Goal: Information Seeking & Learning: Learn about a topic

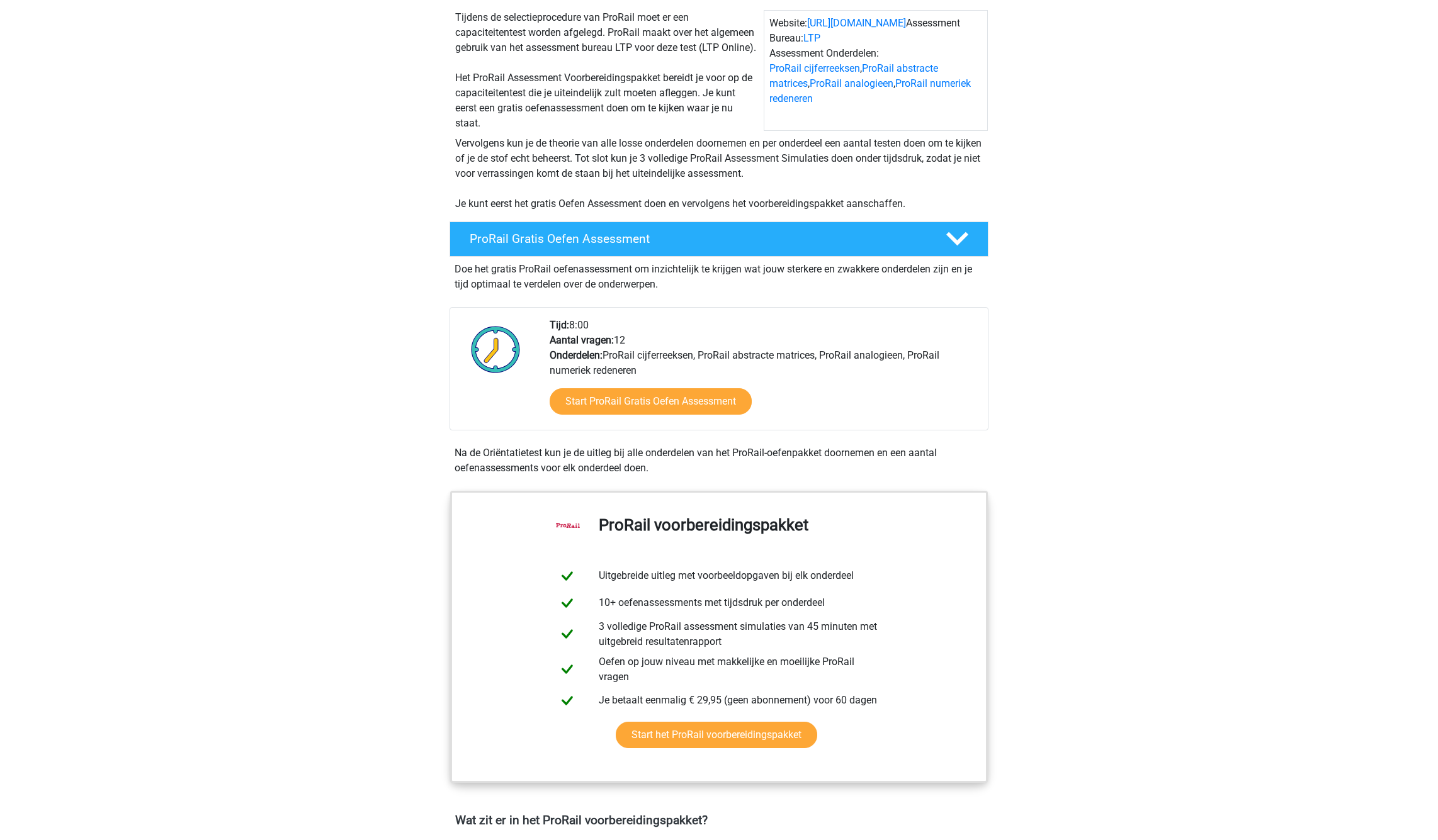
scroll to position [252, 0]
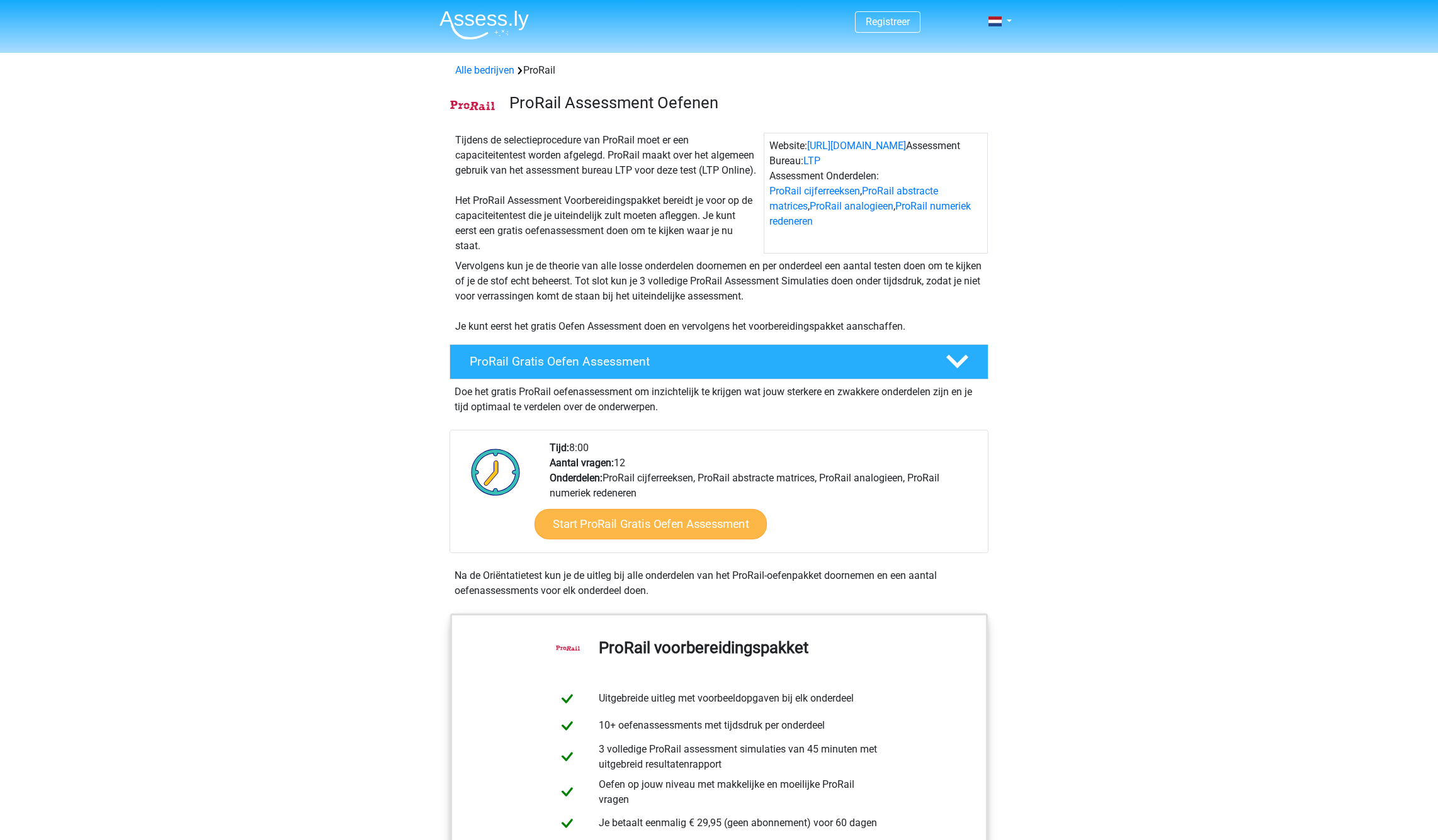
click at [688, 525] on link "Start ProRail Gratis Oefen Assessment" at bounding box center [651, 525] width 232 height 30
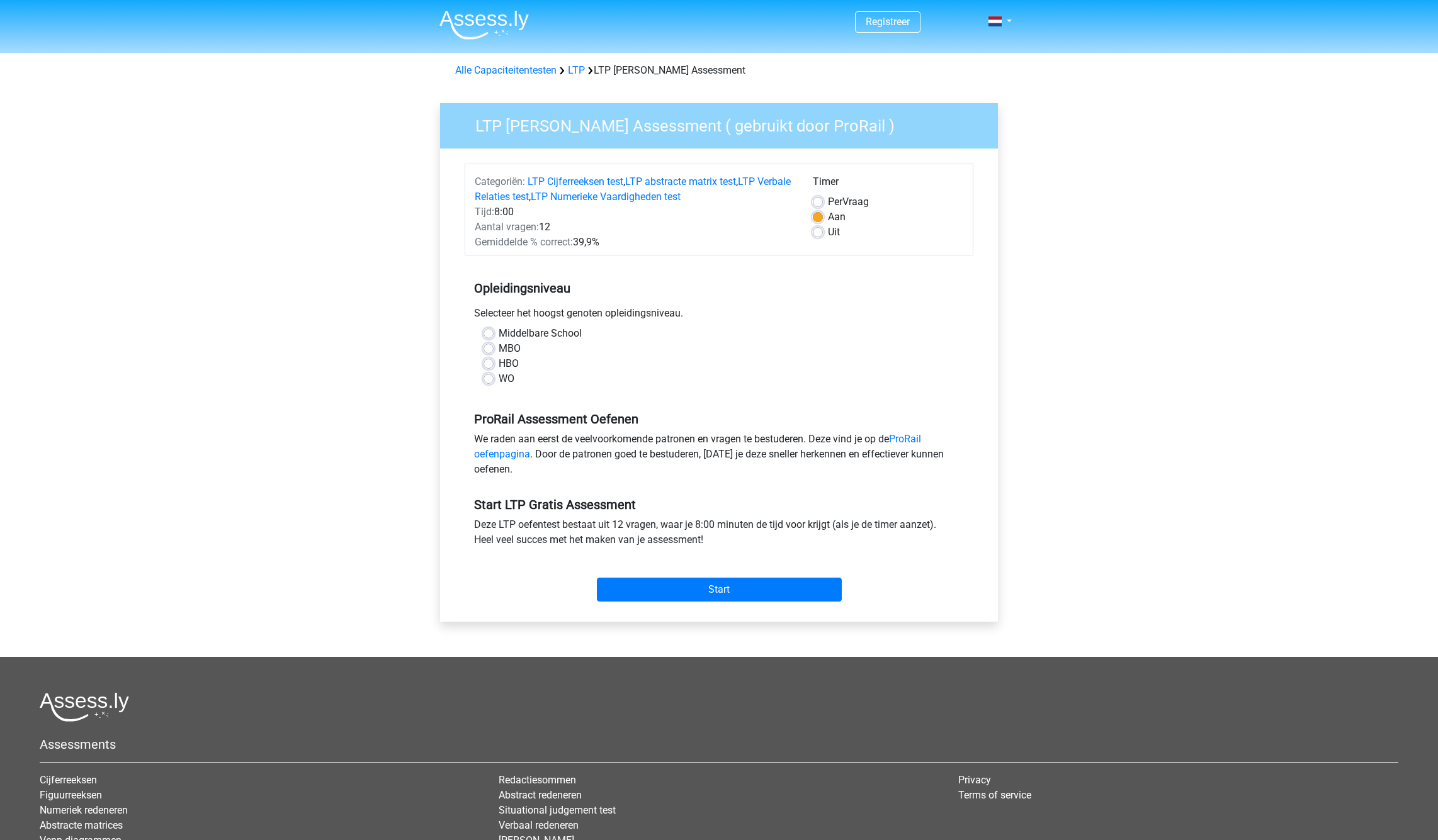
click at [493, 337] on div "Middelbare School" at bounding box center [719, 334] width 471 height 15
click at [498, 380] on label "WO" at bounding box center [506, 379] width 16 height 15
click at [485, 380] on input "WO" at bounding box center [488, 377] width 10 height 13
radio input "true"
click at [749, 589] on input "Start" at bounding box center [719, 590] width 245 height 24
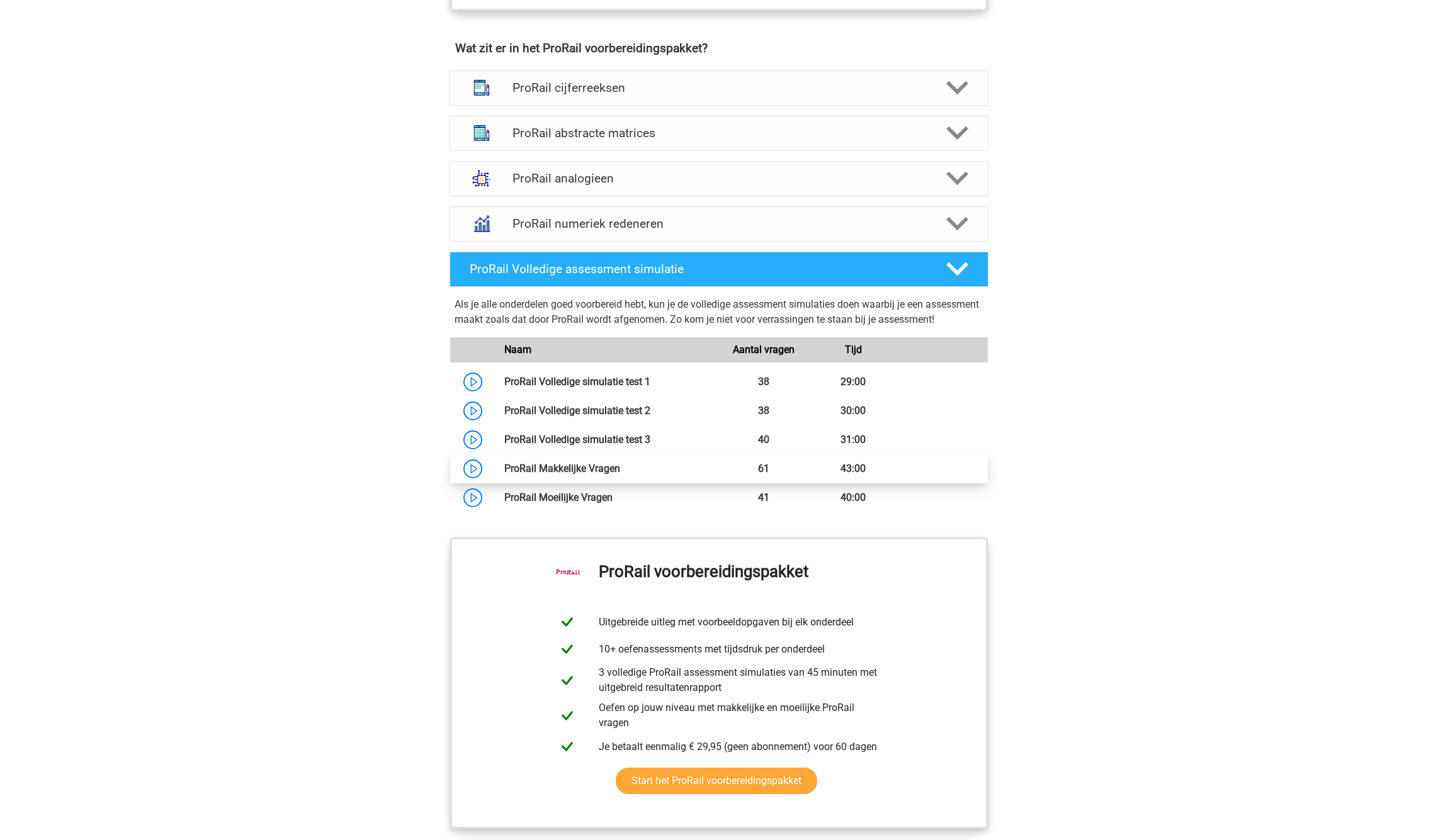
scroll to position [903, 0]
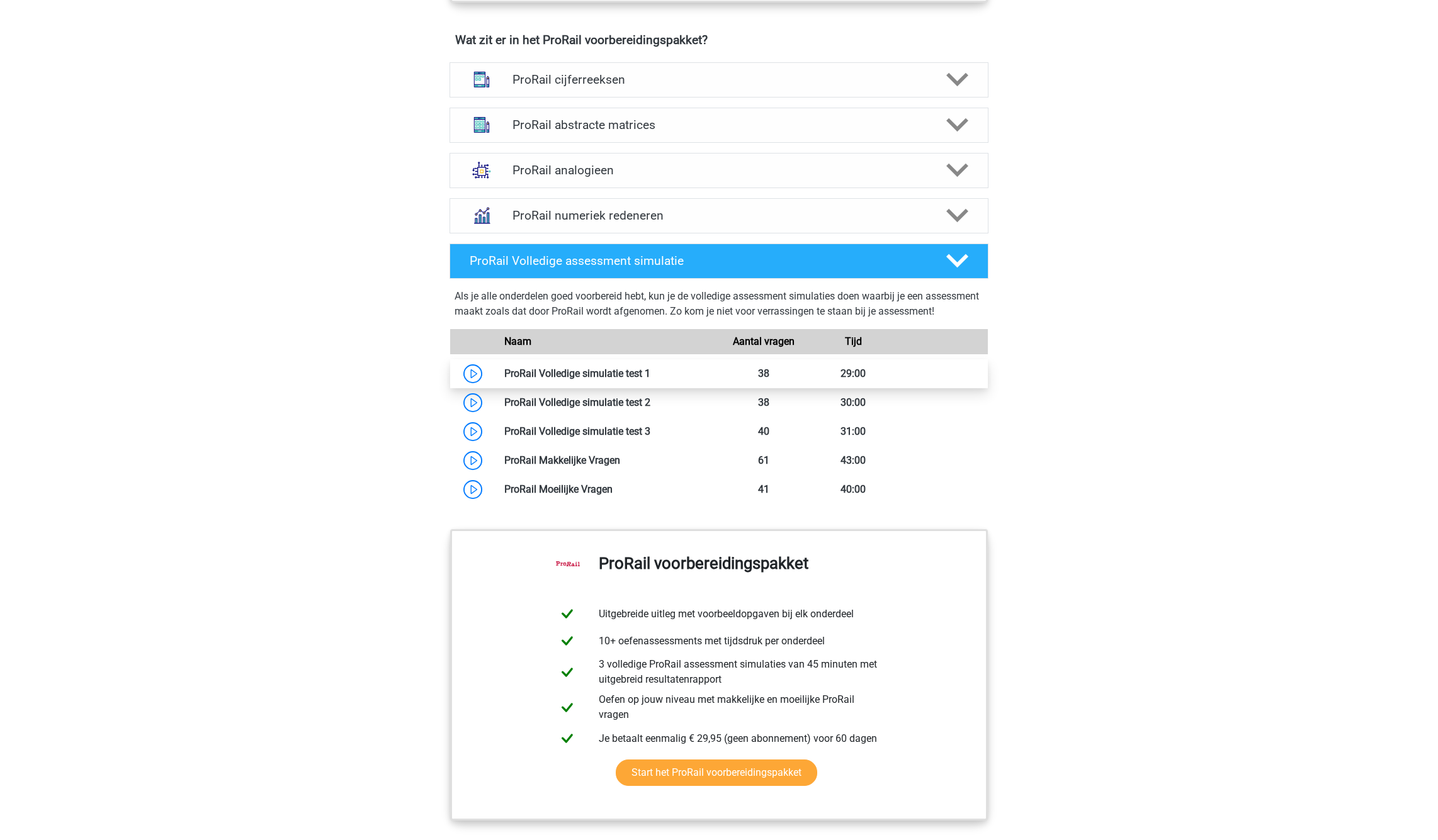
click at [650, 380] on link at bounding box center [650, 374] width 0 height 12
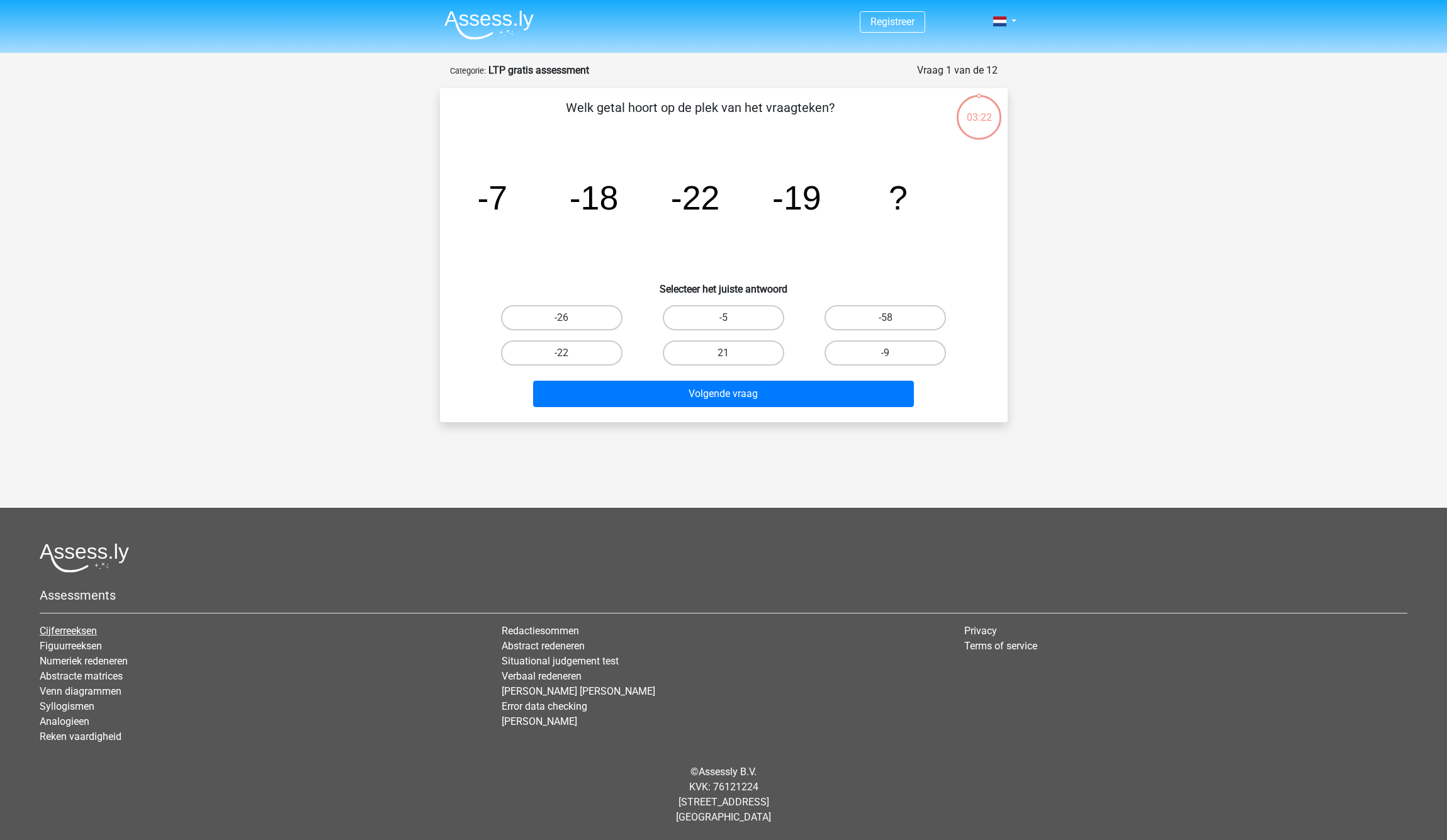
click at [57, 633] on link "Cijferreeksen" at bounding box center [69, 631] width 57 height 12
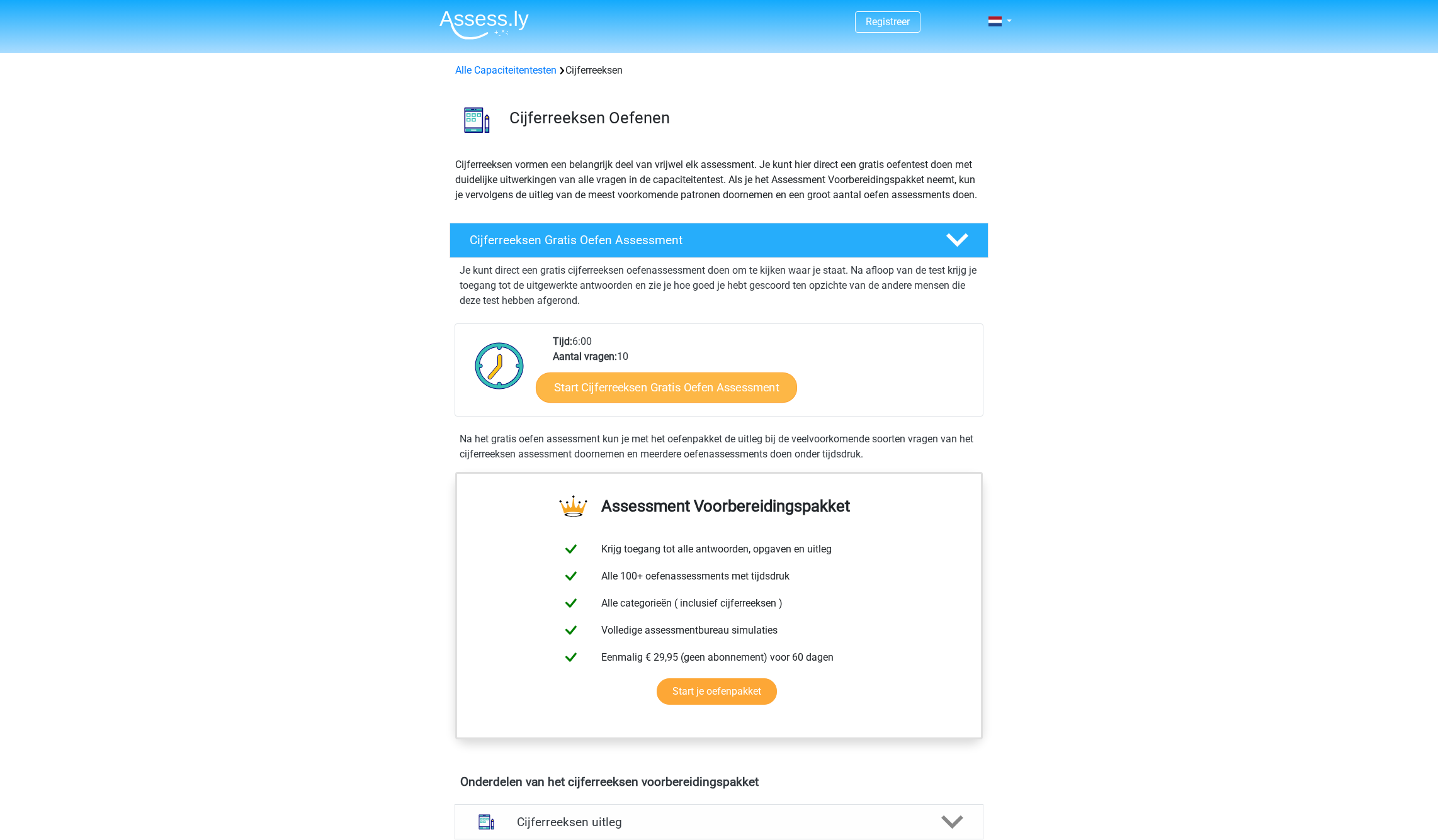
click at [686, 402] on link "Start Cijferreeksen Gratis Oefen Assessment" at bounding box center [667, 387] width 261 height 30
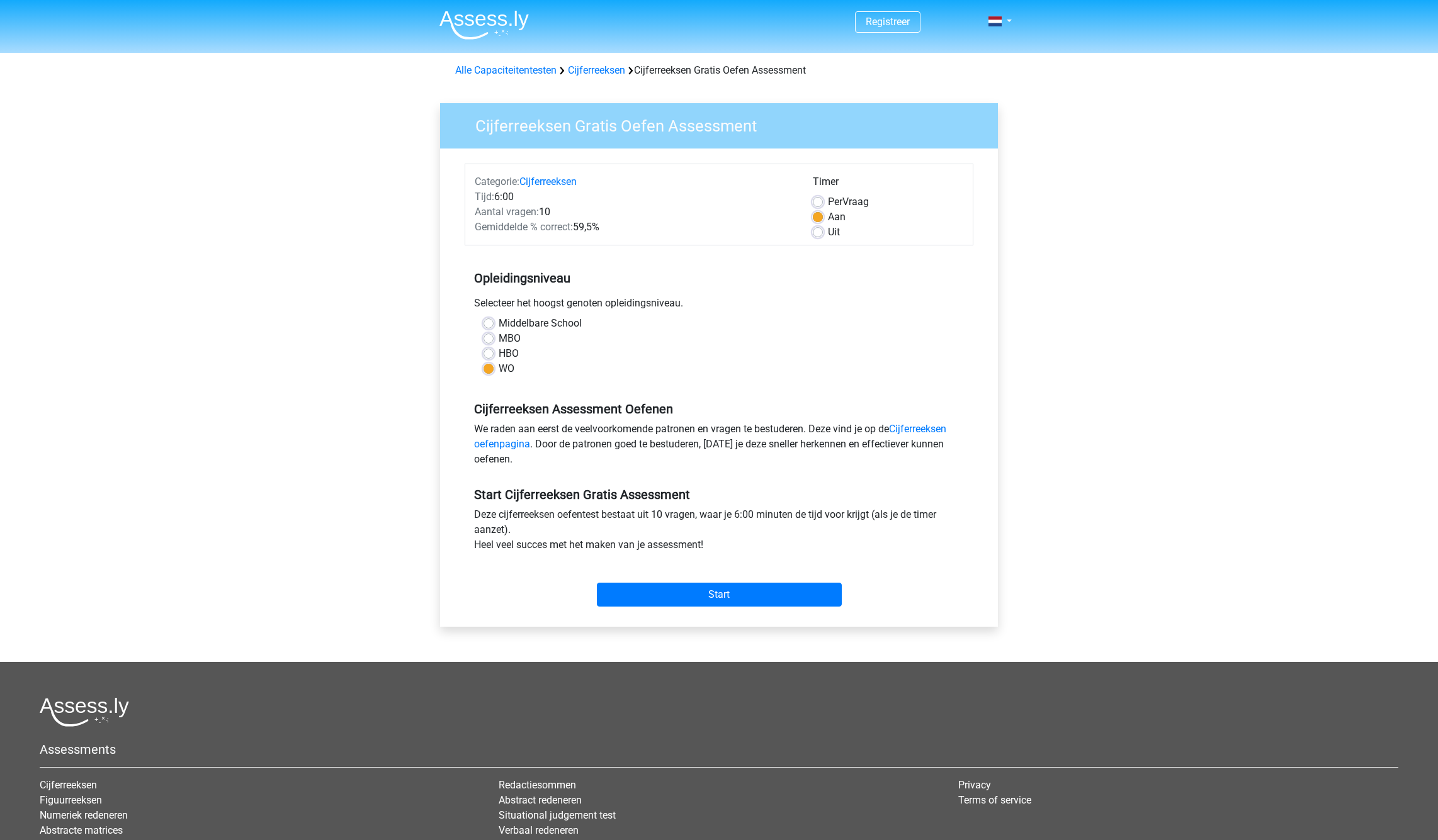
click at [498, 328] on label "Middelbare School" at bounding box center [540, 324] width 83 height 15
click at [492, 328] on input "Middelbare School" at bounding box center [488, 322] width 10 height 13
radio input "true"
click at [728, 598] on input "Start" at bounding box center [719, 595] width 245 height 24
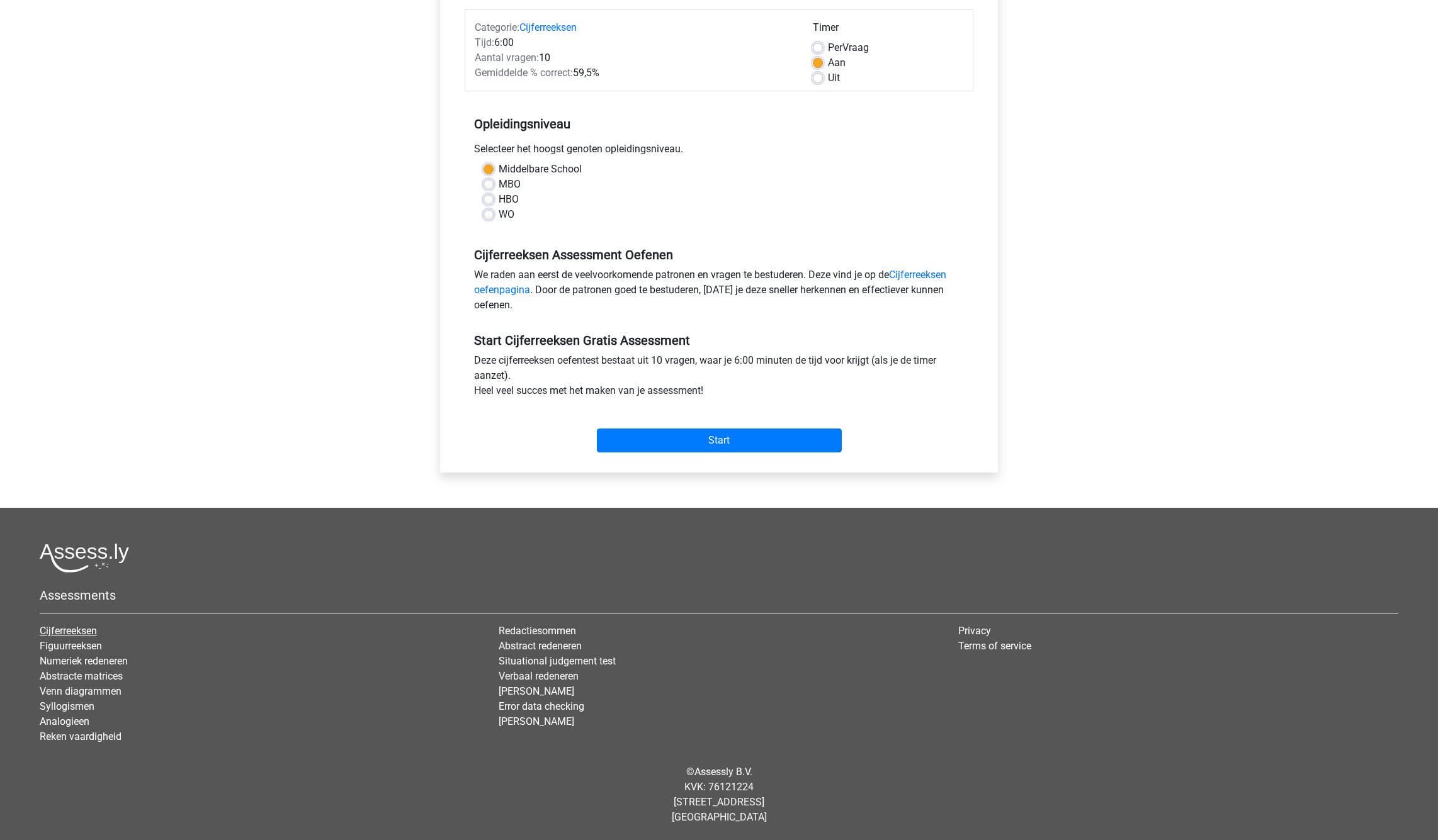
click at [75, 629] on link "Cijferreeksen" at bounding box center [69, 631] width 57 height 12
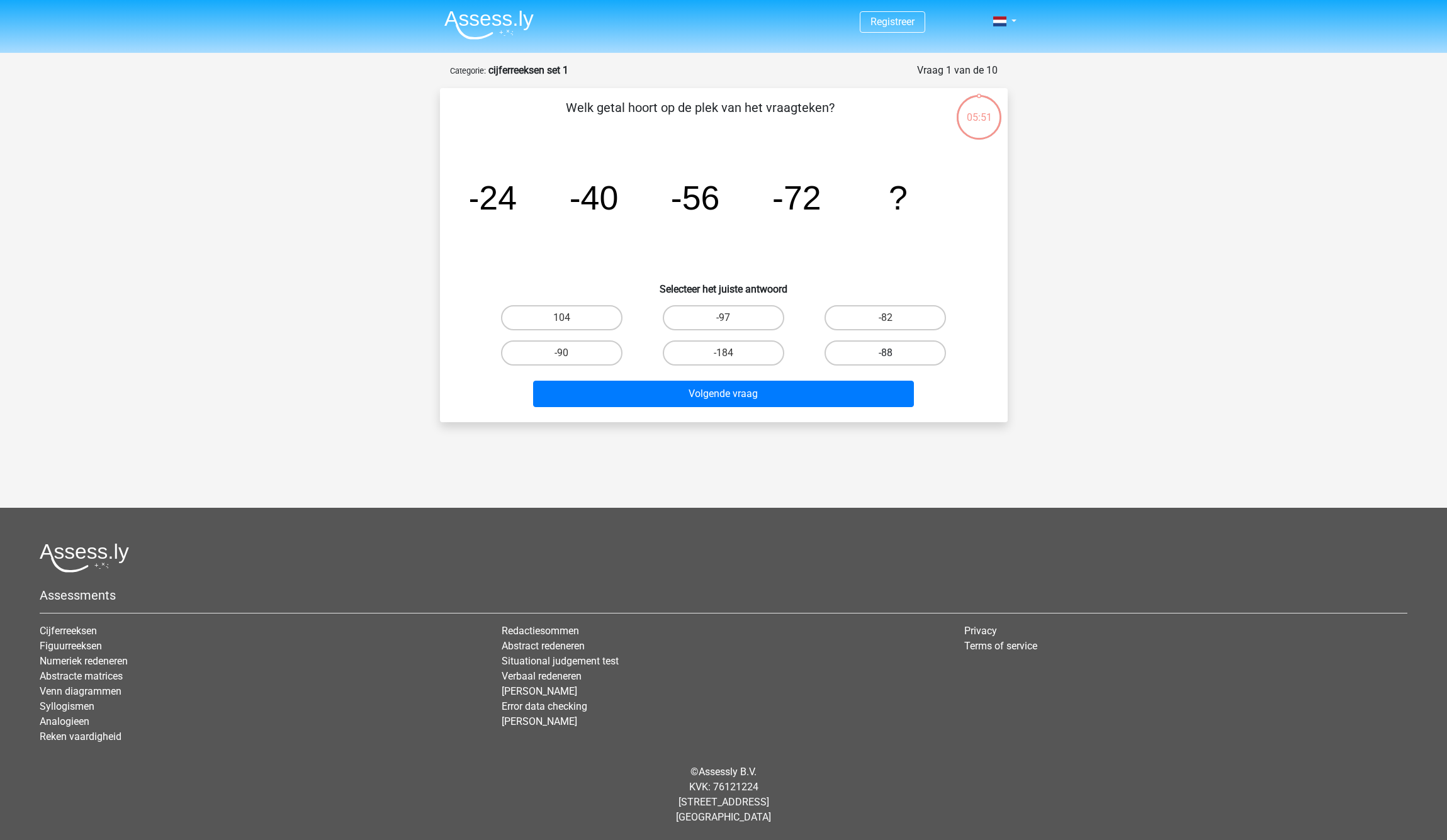
click at [845, 358] on label "-88" at bounding box center [885, 352] width 122 height 25
click at [885, 358] on input "-88" at bounding box center [889, 357] width 8 height 8
radio input "true"
click at [826, 381] on button "Volgende vraag" at bounding box center [723, 394] width 381 height 26
click at [595, 328] on label "-30" at bounding box center [562, 317] width 122 height 25
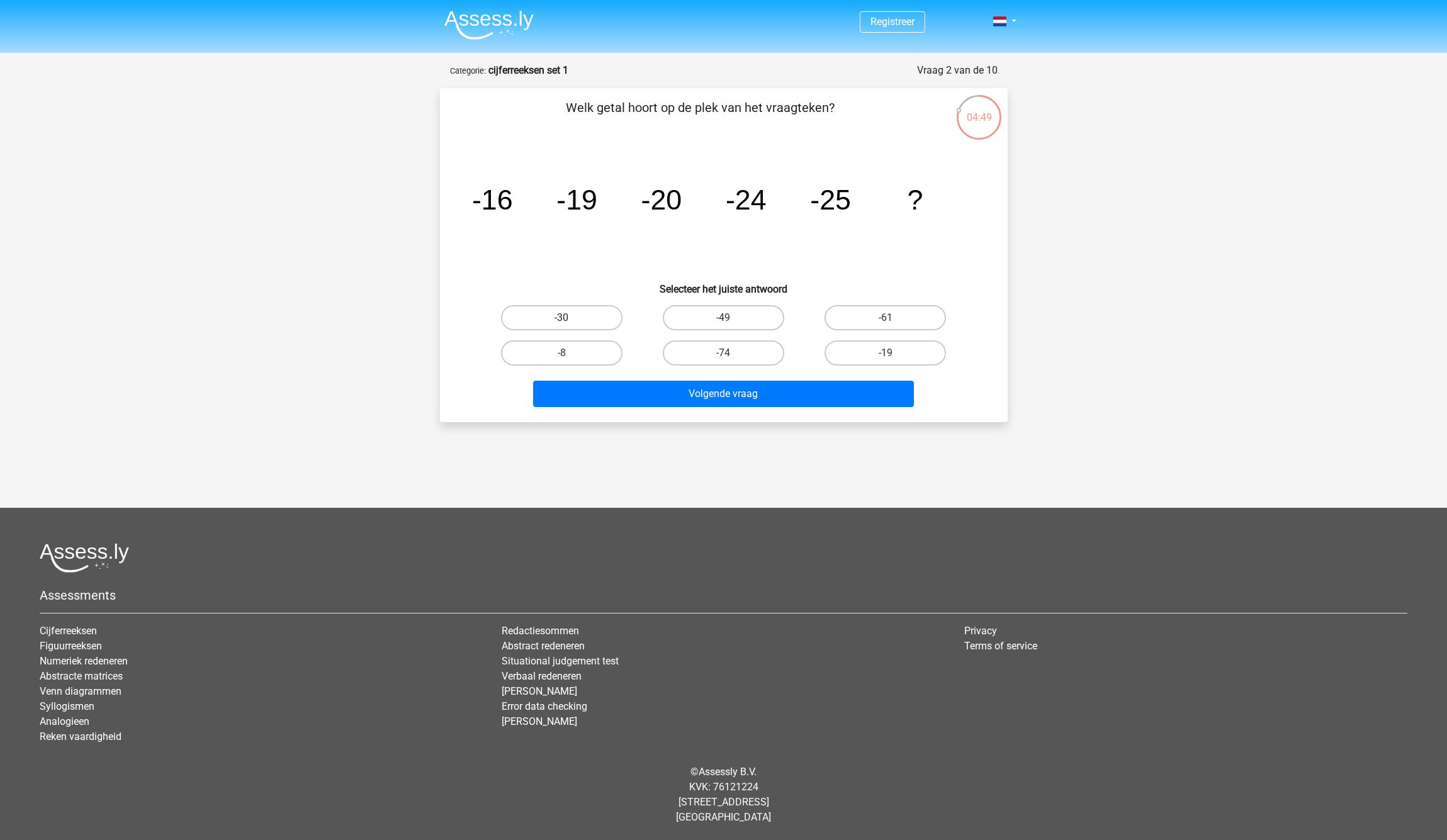
click at [570, 326] on input "-30" at bounding box center [565, 322] width 8 height 8
radio input "true"
click at [708, 389] on button "Volgende vraag" at bounding box center [723, 394] width 381 height 26
click at [711, 320] on label "-82" at bounding box center [723, 317] width 122 height 25
click at [723, 320] on input "-82" at bounding box center [727, 322] width 8 height 8
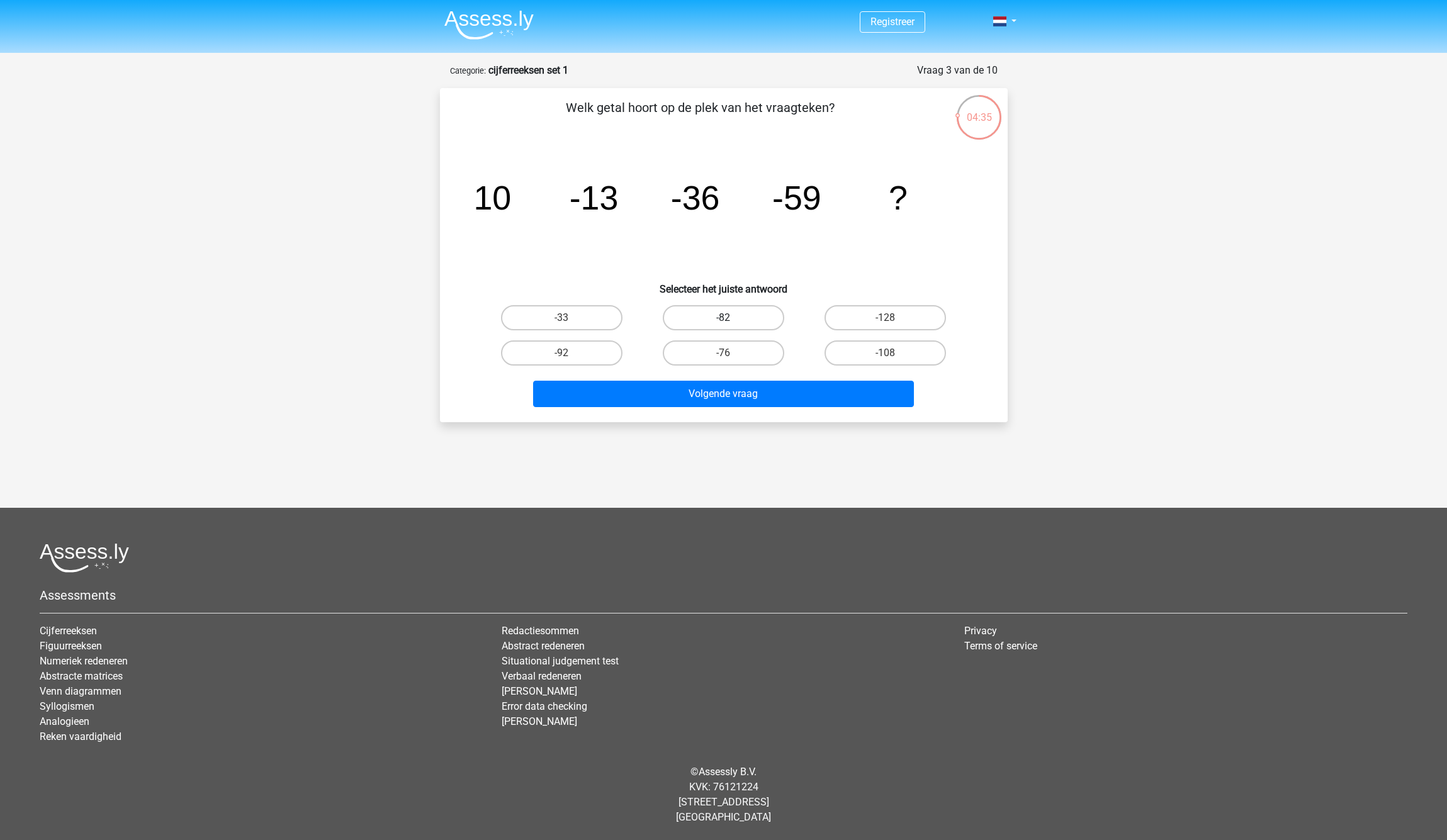
radio input "true"
click at [780, 395] on button "Volgende vraag" at bounding box center [723, 394] width 381 height 26
click at [856, 352] on label "28" at bounding box center [885, 352] width 122 height 25
click at [885, 353] on input "28" at bounding box center [889, 357] width 8 height 8
radio input "true"
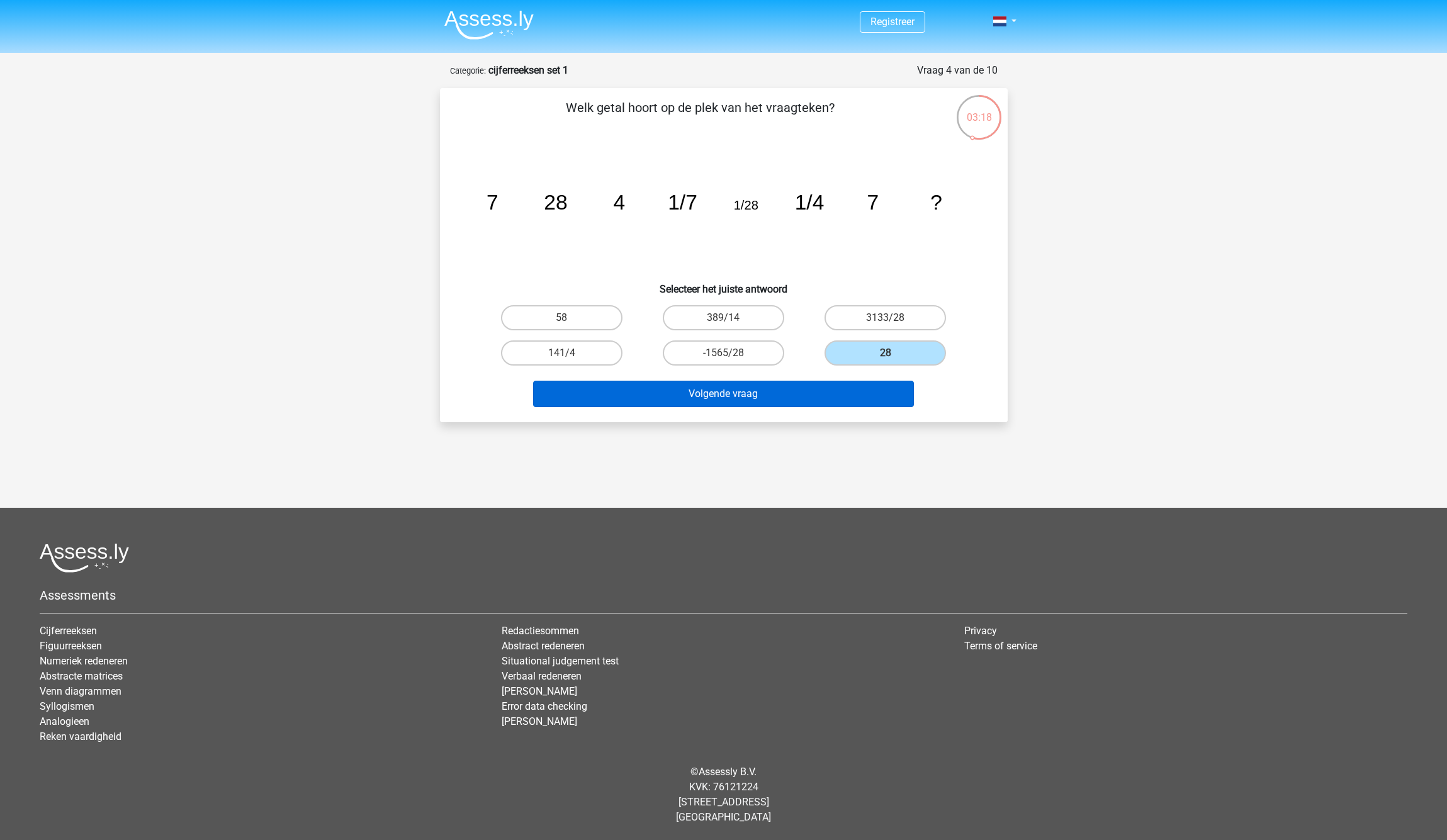
click at [836, 392] on button "Volgende vraag" at bounding box center [723, 394] width 381 height 26
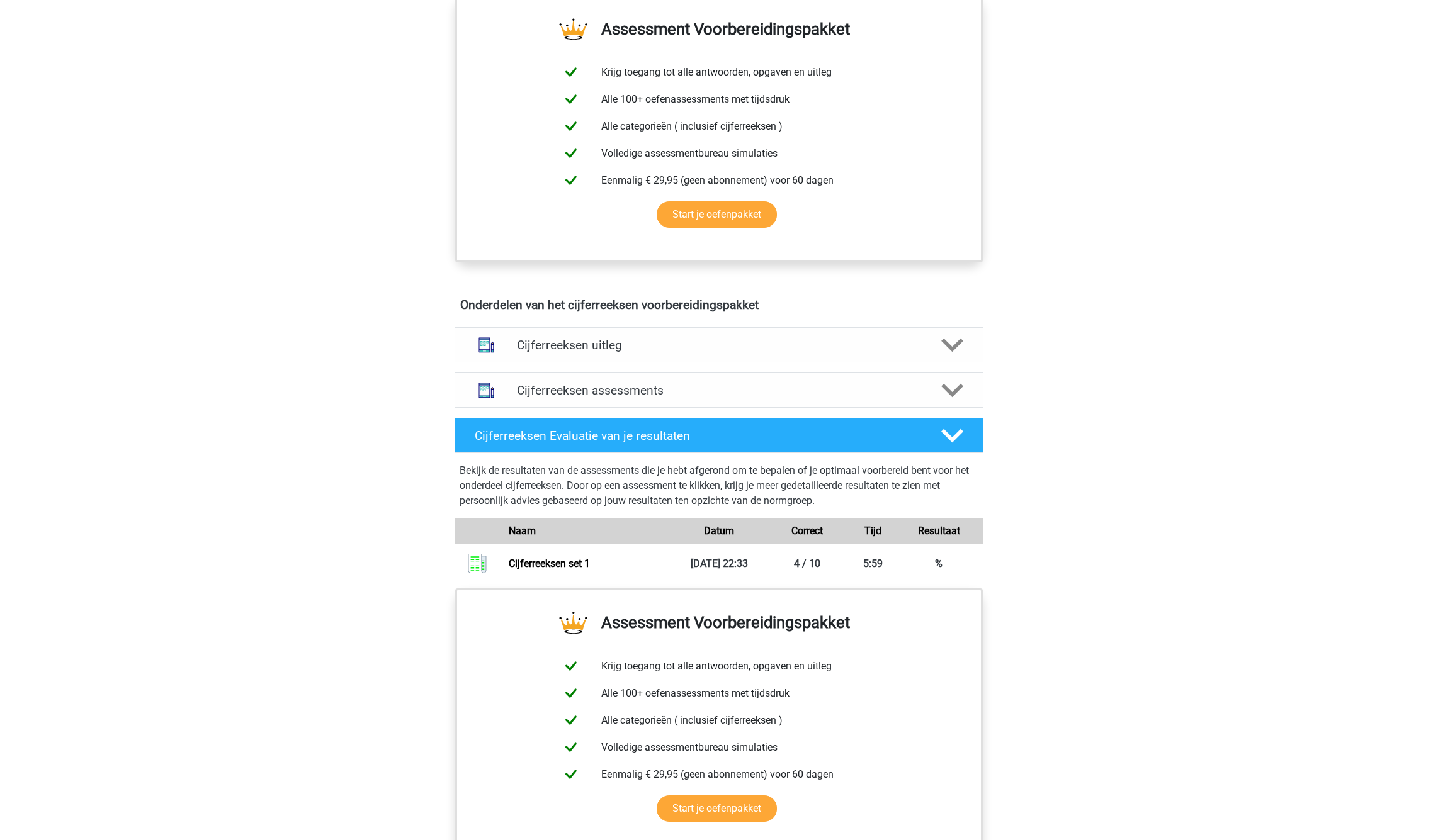
scroll to position [870, 0]
